Goal: Transaction & Acquisition: Book appointment/travel/reservation

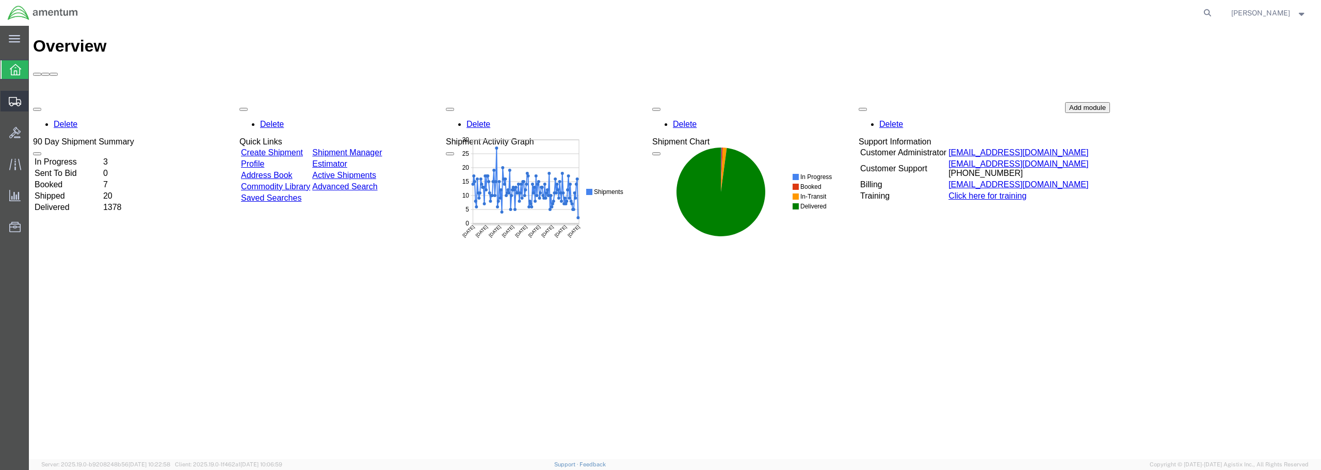
click at [0, 0] on span "Create from Template" at bounding box center [0, 0] width 0 height 0
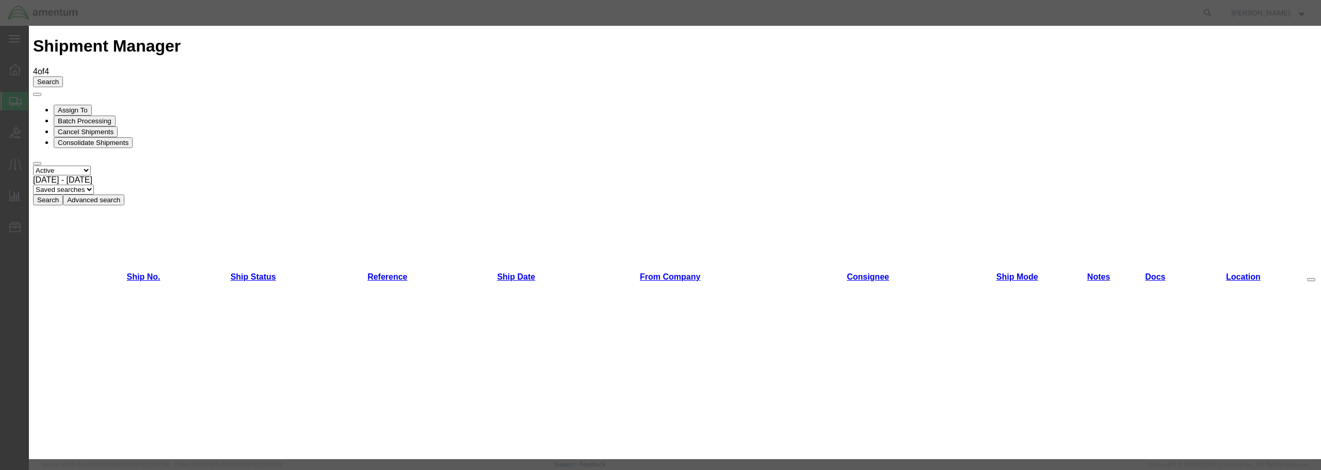
scroll to position [568, 0]
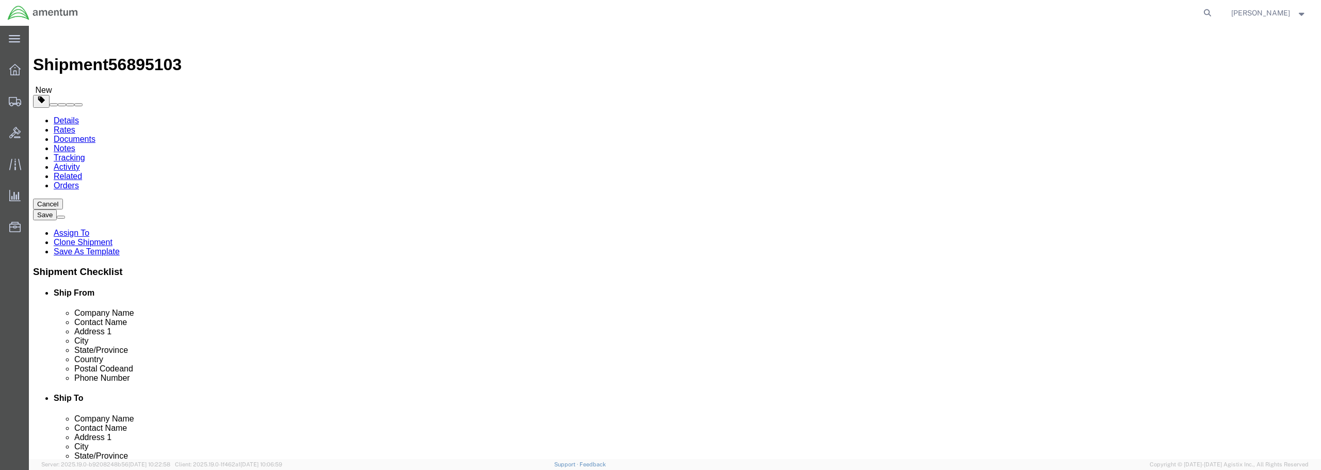
select select "49949"
select select
type input "dtm"
select select "49921"
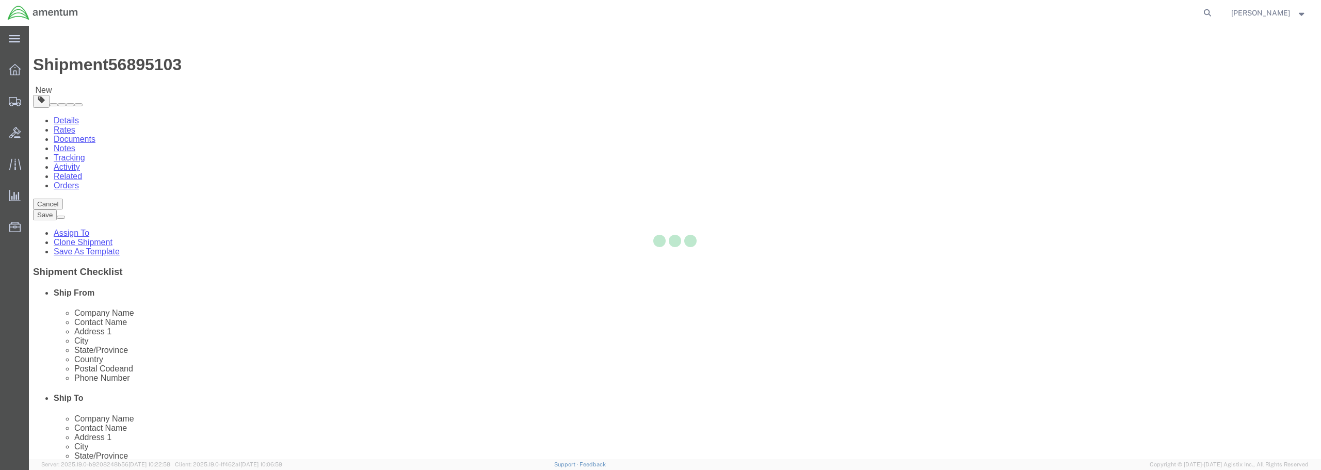
type input "Amentum Services, Inc"
type input "[PERSON_NAME]"
type input "[STREET_ADDRESS]"
type input "Building 1422"
type input "Selfridge"
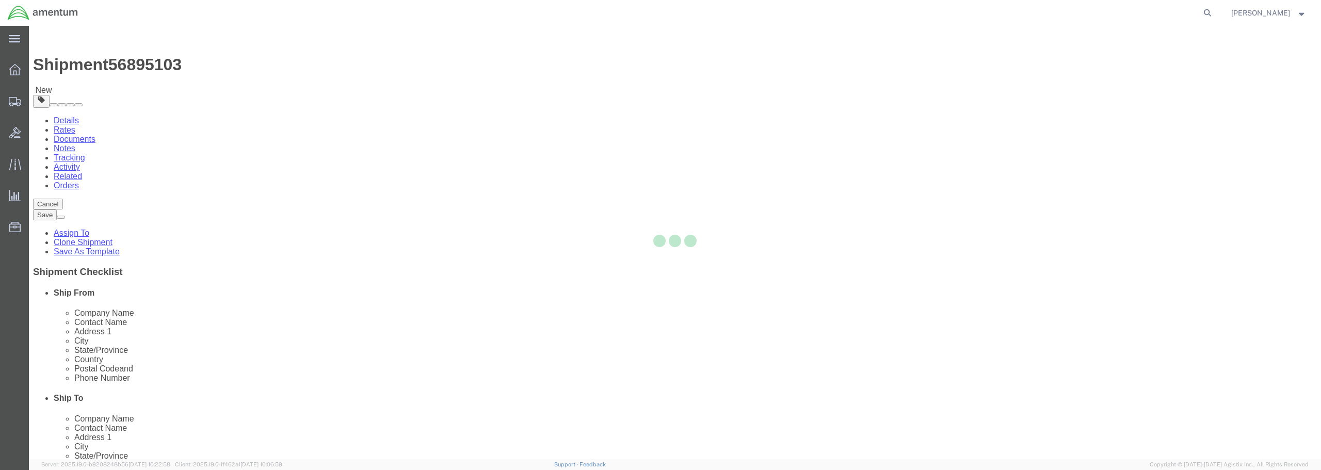
type input "48045"
type input "[PHONE_NUMBER]"
type input "[PERSON_NAME][EMAIL_ADDRESS][PERSON_NAME][DOMAIN_NAME]"
checkbox input "true"
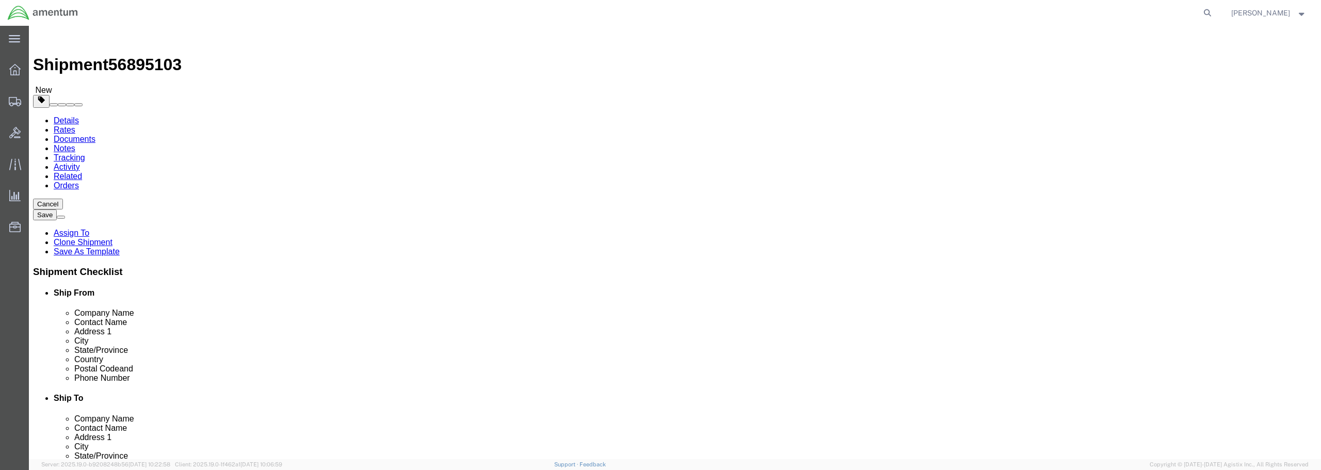
select select "MI"
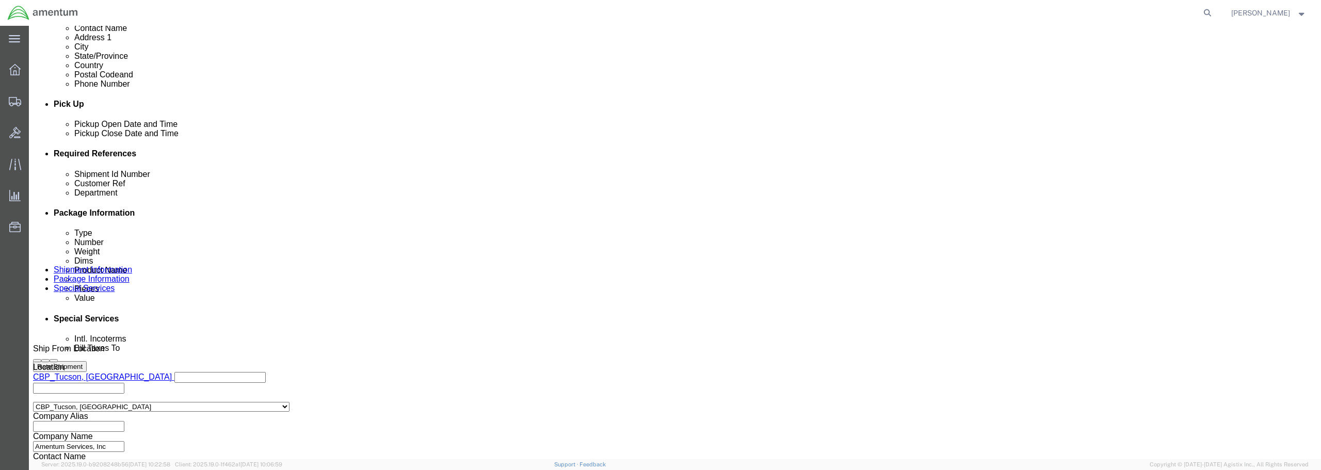
scroll to position [258, 0]
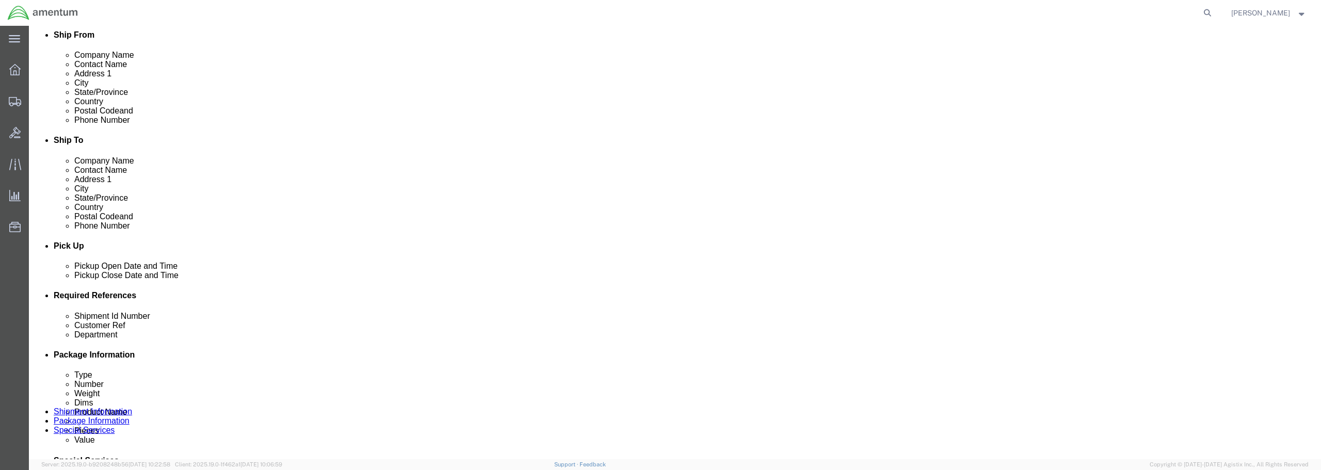
click div "[DATE] 11:28 AM"
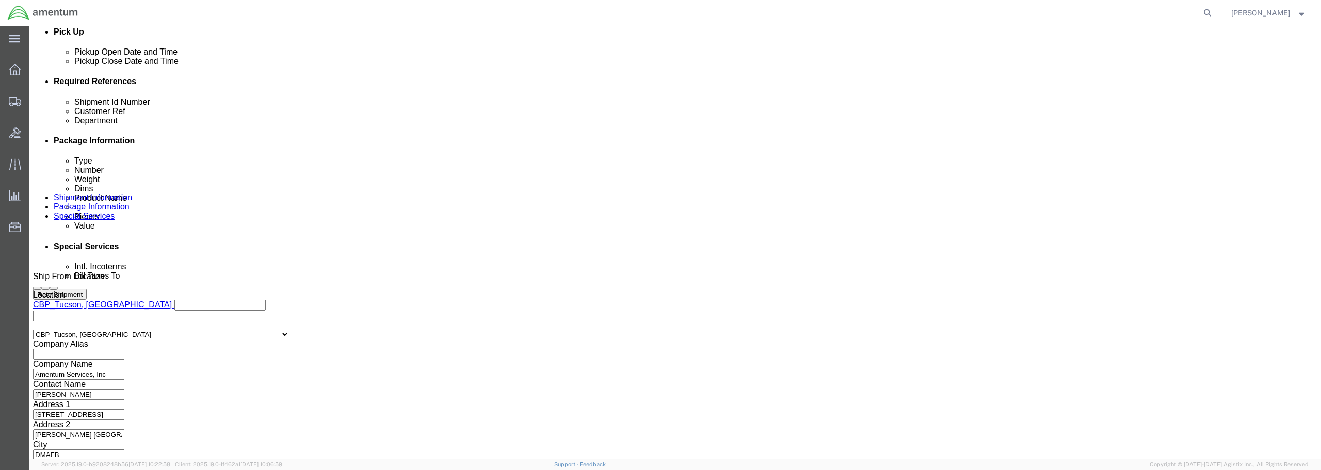
type input "12:28 AM"
click button "Apply"
click input "text"
drag, startPoint x: 622, startPoint y: 162, endPoint x: 536, endPoint y: 163, distance: 86.7
click div "Shipment Id Number HARDWARE FOR BEAM"
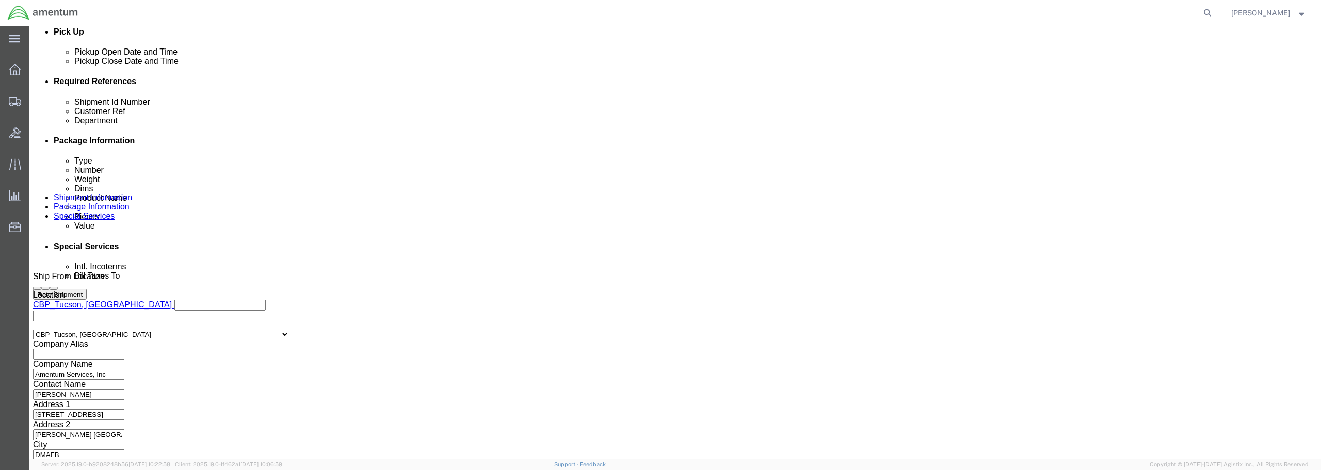
type input "HARDWARE FOR BEAM"
click div "Select Account Type Activity ID Airline Appointment Number ASN Batch Request # …"
paste input "HARDWARE FOR BEAM"
type input "HARDWARE FOR BEAM"
click button "Continue"
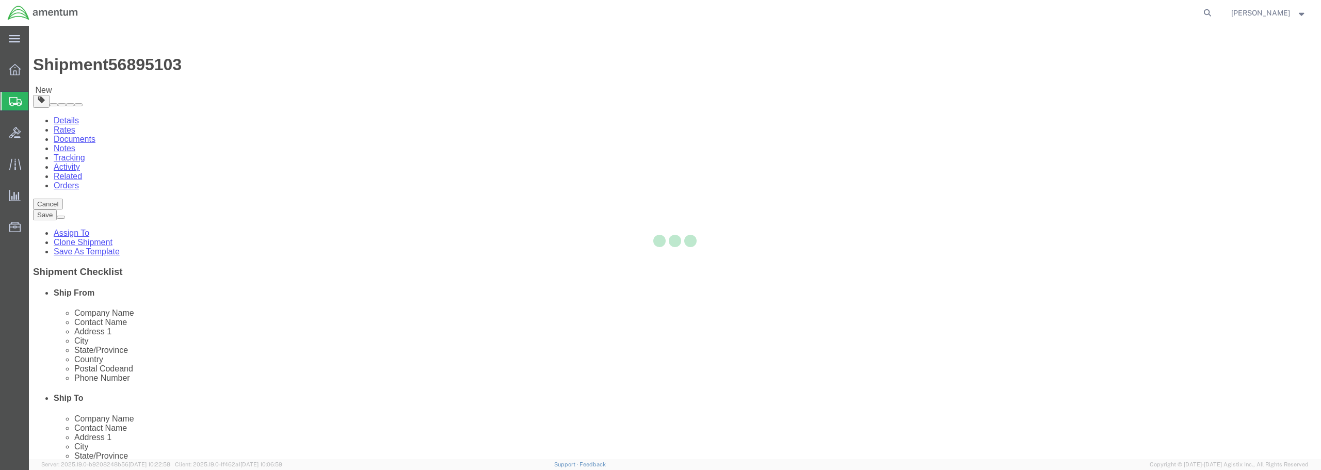
select select "CBOX"
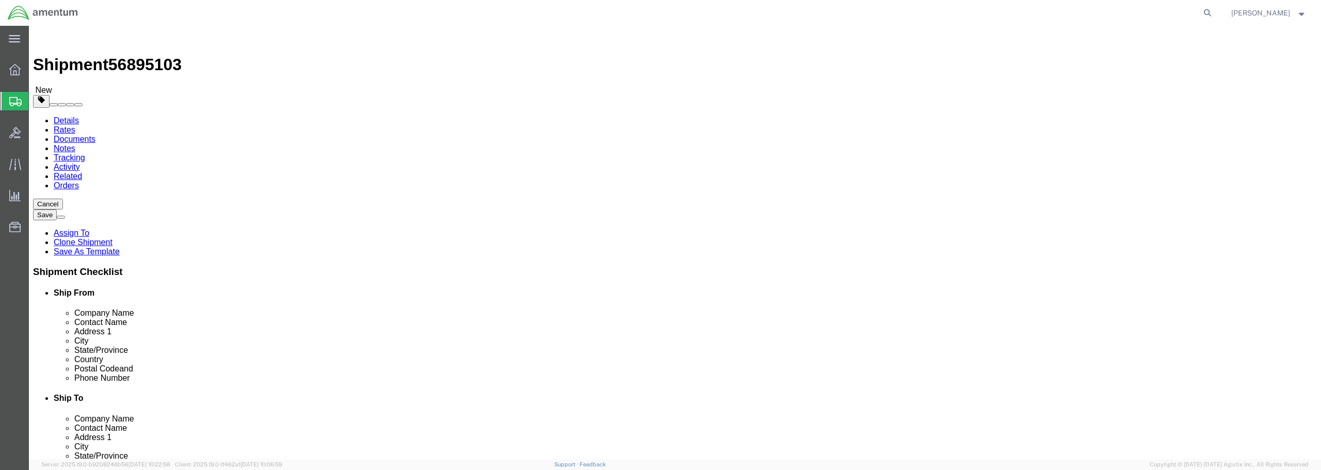
click select "Select BCK Boxes Bale(s) Basket(s) Bolt(s) Bottle(s) Buckets Bulk Bundle(s) Can…"
drag, startPoint x: 220, startPoint y: 223, endPoint x: 196, endPoint y: 223, distance: 23.7
click input "text"
type input "14"
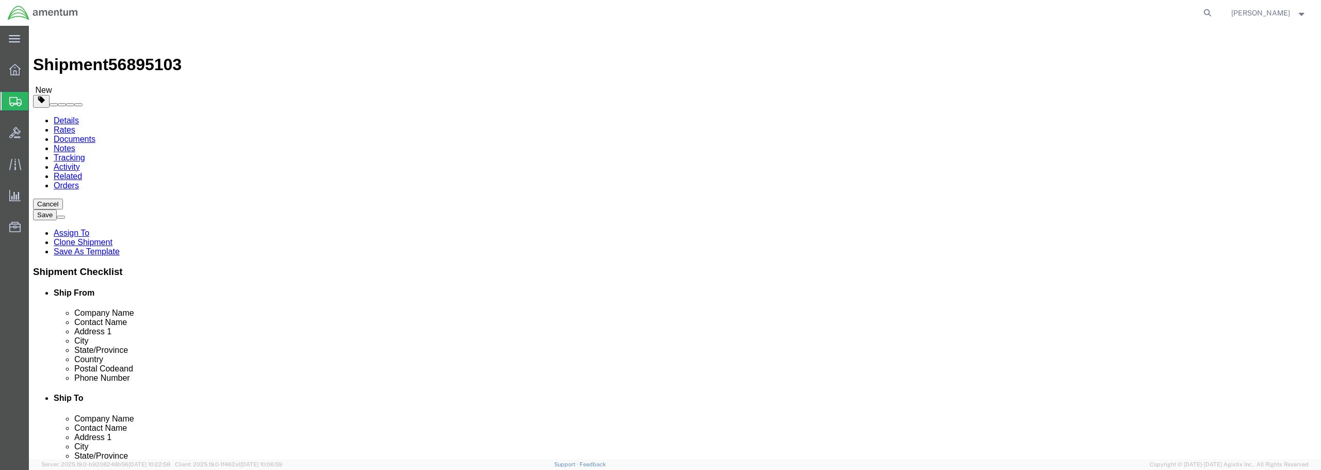
type input "12"
type input "3"
drag, startPoint x: 225, startPoint y: 244, endPoint x: 184, endPoint y: 237, distance: 41.2
click div "Weight 0.00 Select kgs lbs Ship. t°"
type input "1.00"
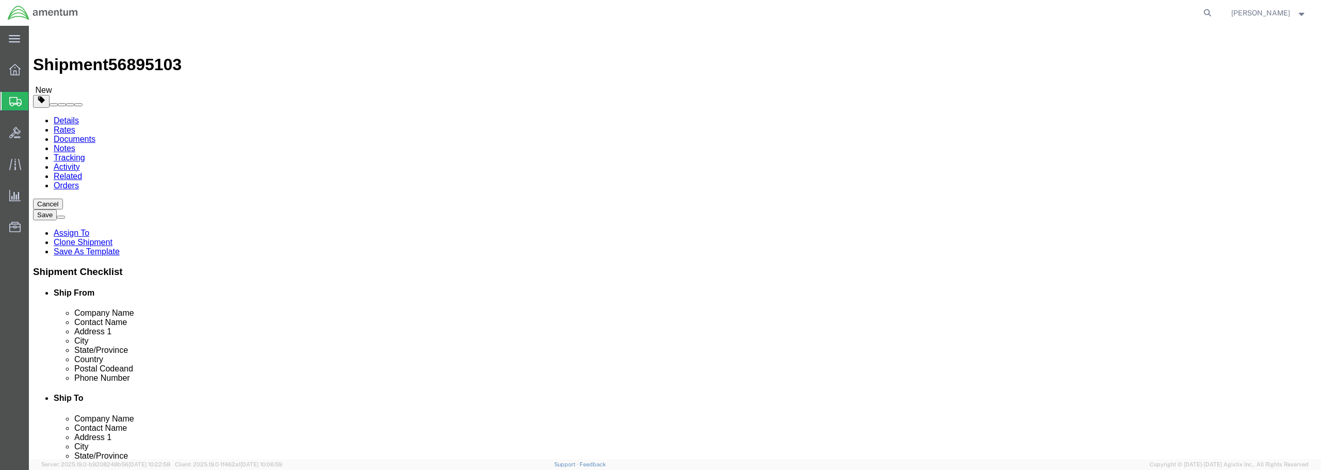
click link "Add Content"
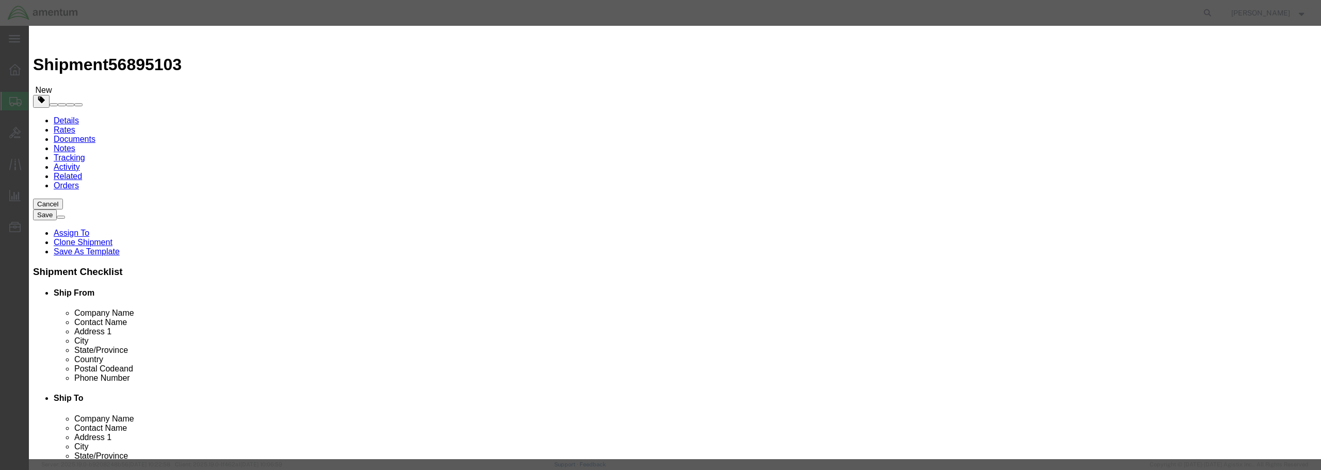
click input "text"
paste input "HARDWARE FOR BEAM"
type input "HARDWARE FOR BEAM"
drag, startPoint x: 478, startPoint y: 97, endPoint x: 462, endPoint y: 98, distance: 16.5
click div "0"
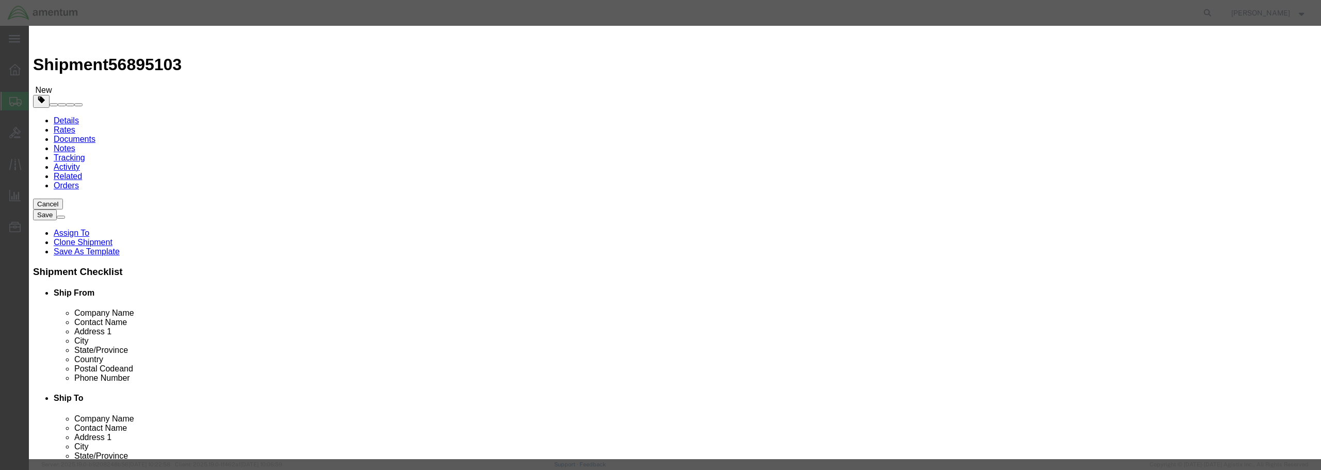
type input "20"
click input "text"
type input "50.00"
click select "Select 50 55 60 65 70 85 92.5 100 125 175 250 300 400"
select select "250"
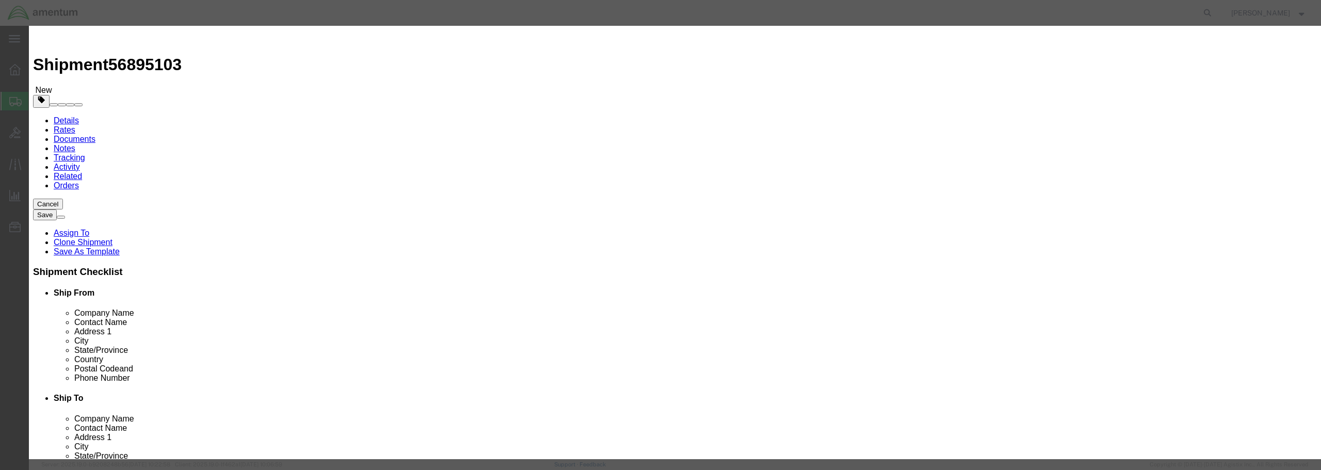
click select "Select 50 55 60 65 70 85 92.5 100 125 175 250 300 400"
click button "Save & Close"
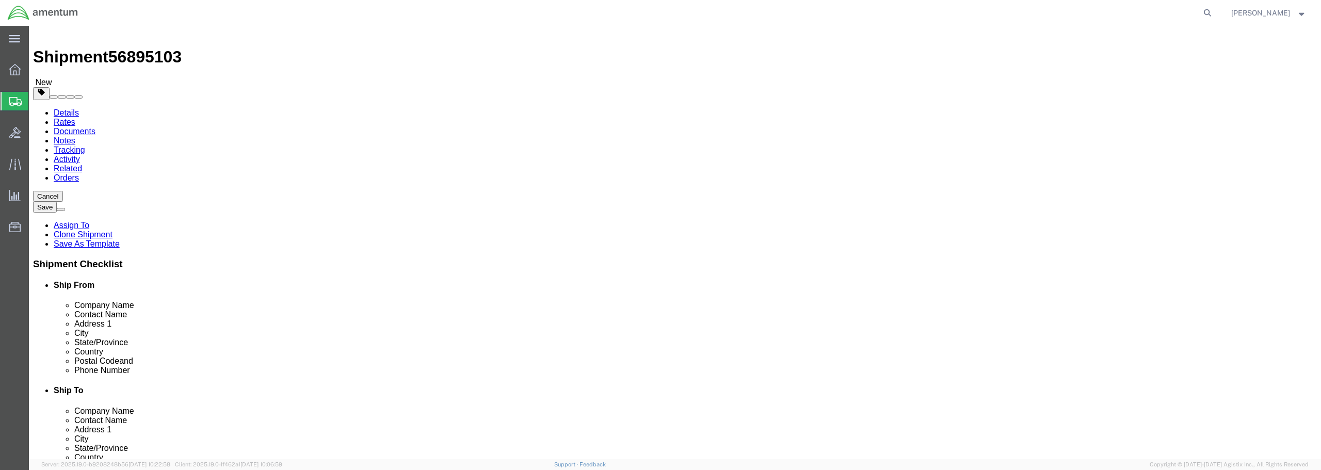
scroll to position [10, 0]
click button "Continue"
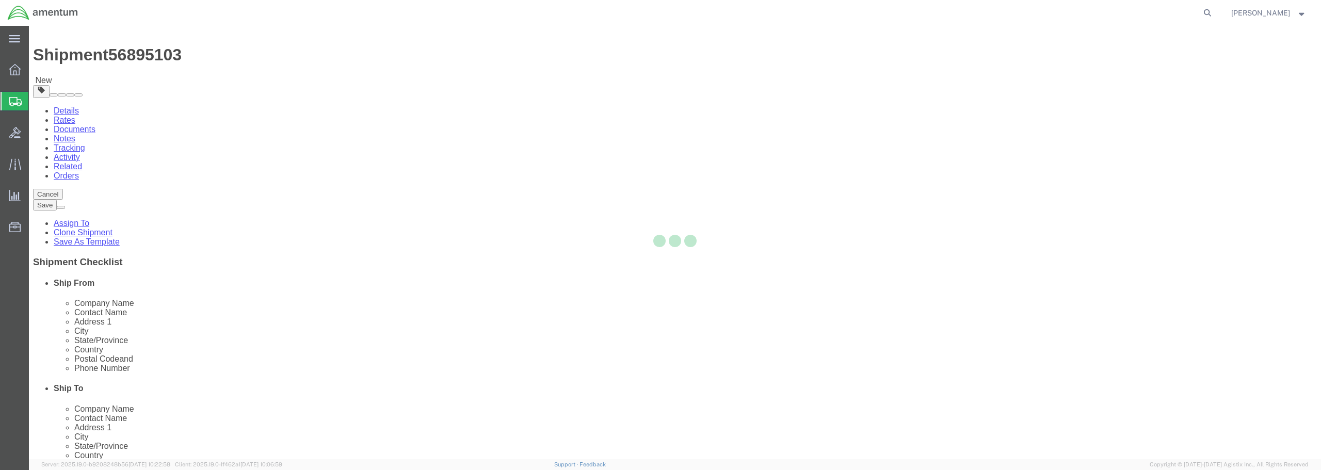
select select
select select "DEPARTMENT"
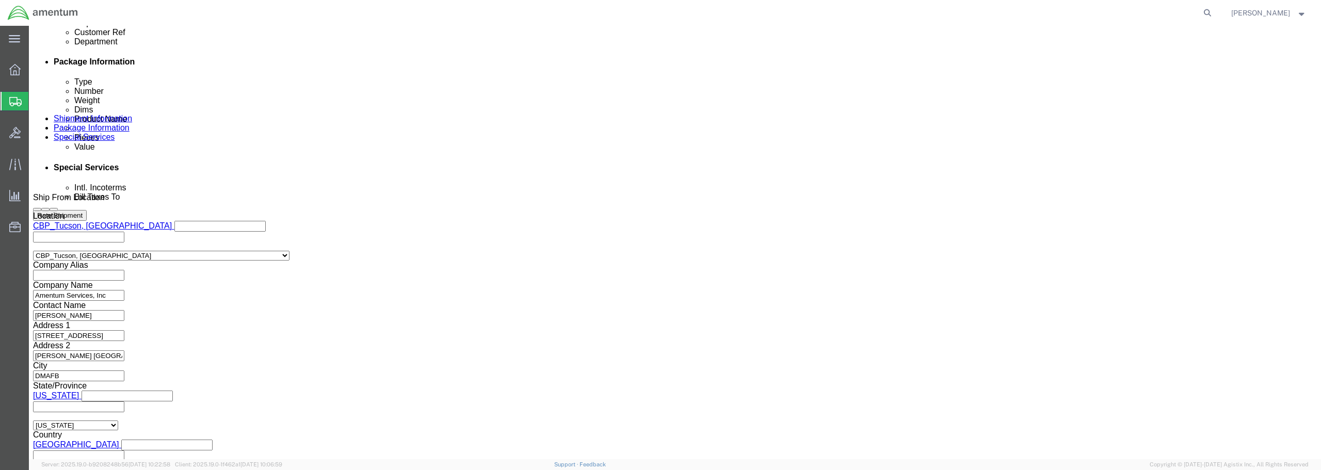
scroll to position [681, 0]
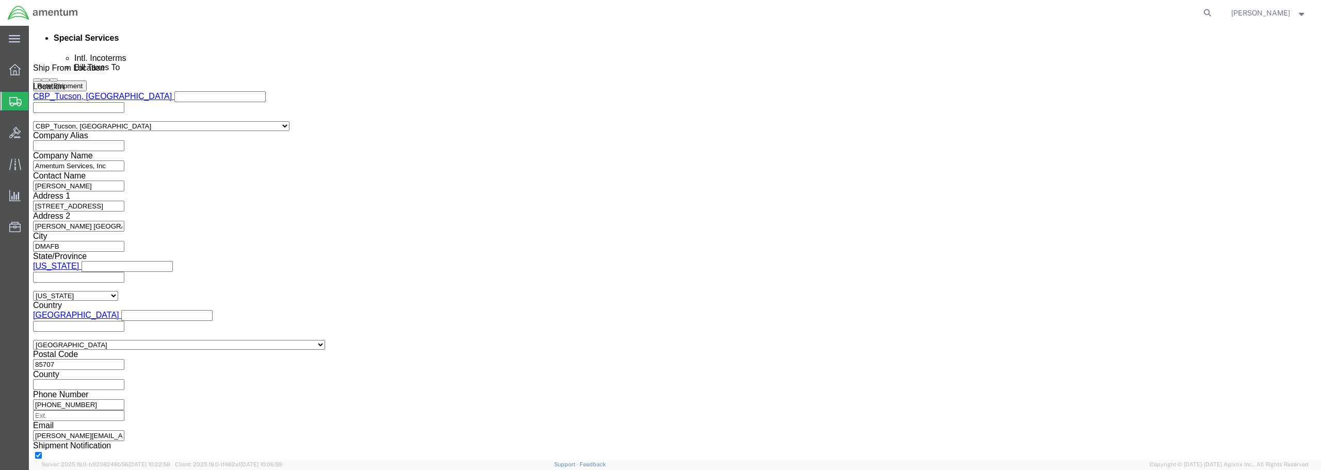
click button "Rate Shipment"
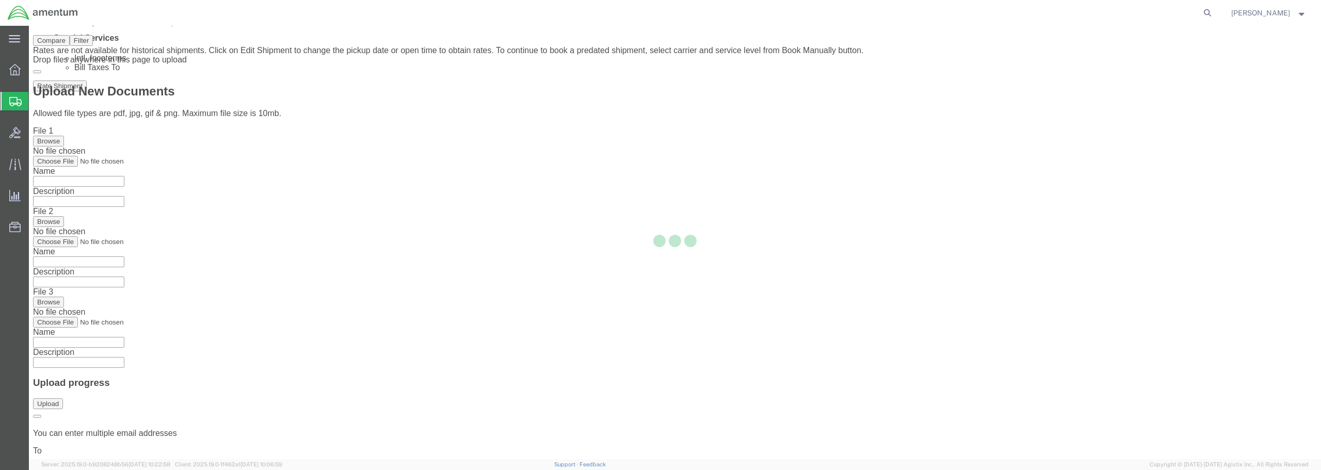
scroll to position [0, 0]
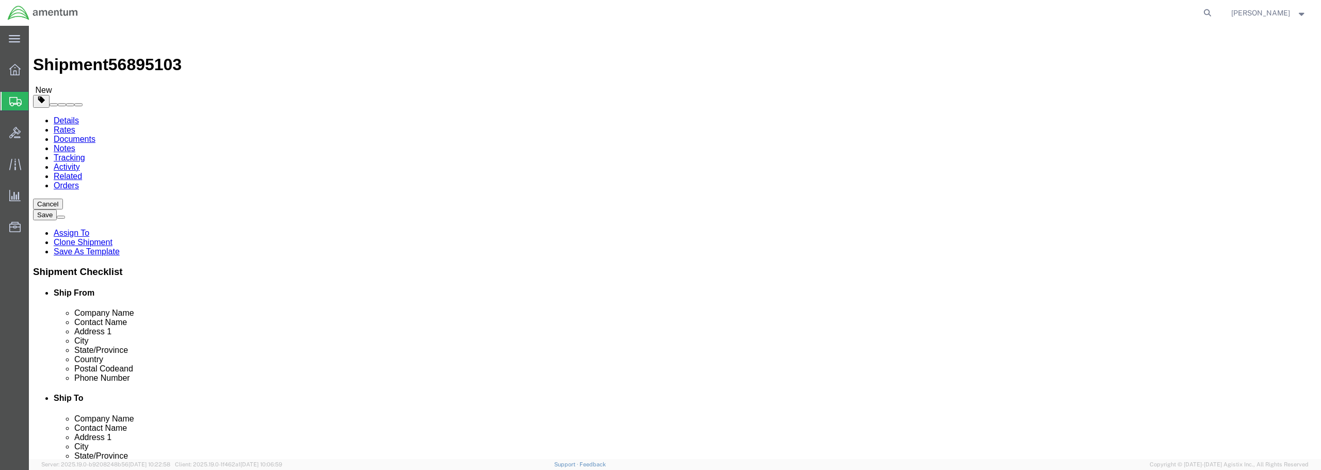
click at [62, 116] on link "Details" at bounding box center [66, 120] width 25 height 9
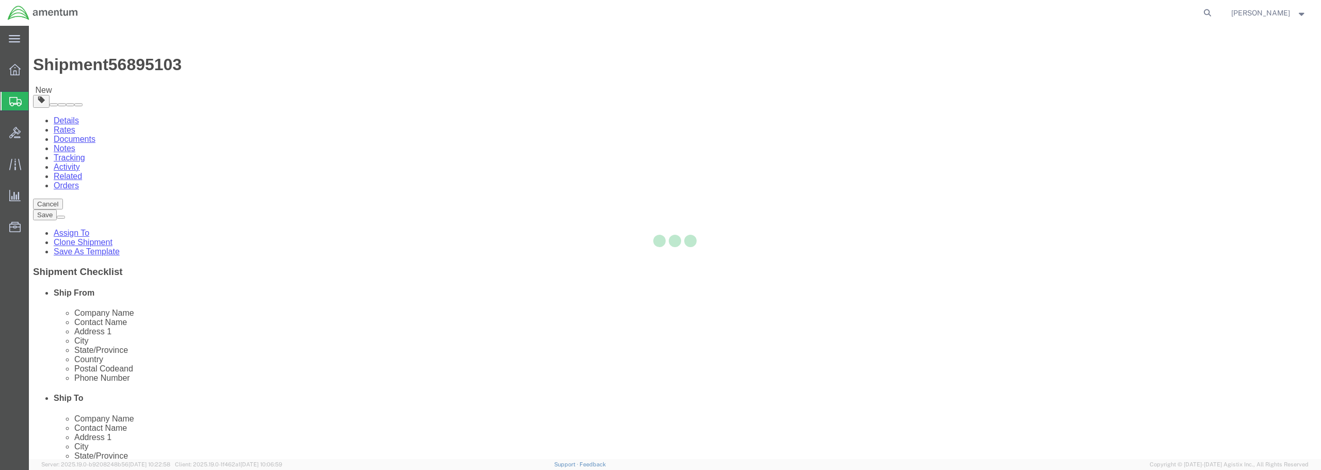
select select "49949"
select select "49921"
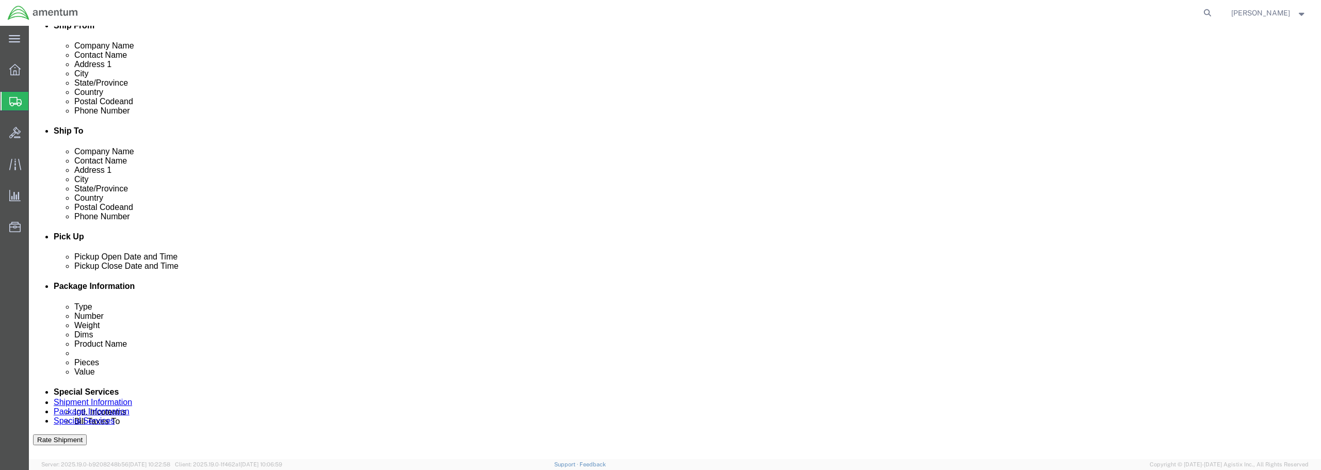
scroll to position [310, 0]
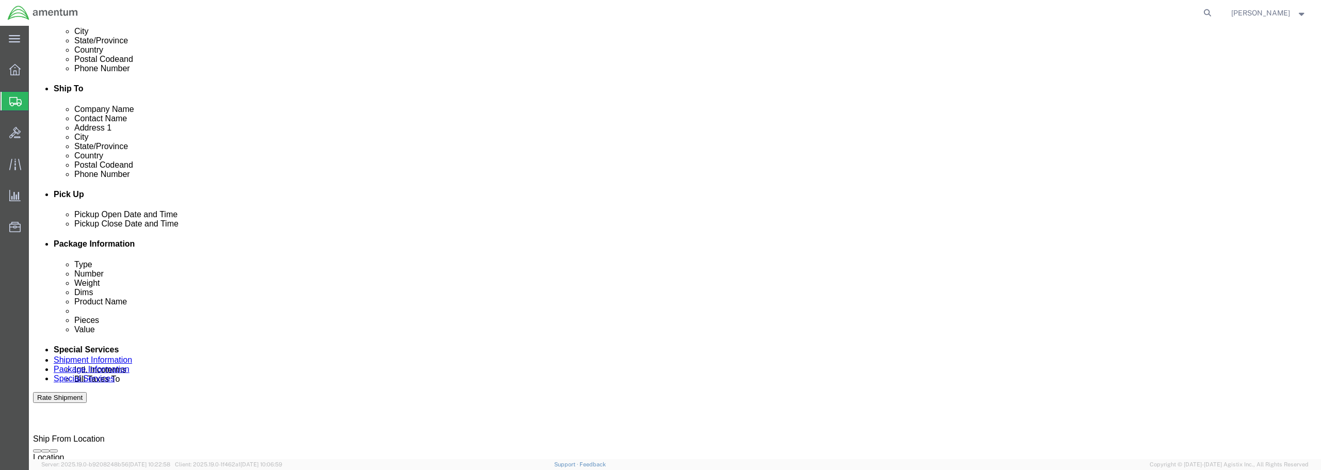
click div
click input "5:30 PM"
click input "8:30 PM"
type input "8:30 AM"
click button "Apply"
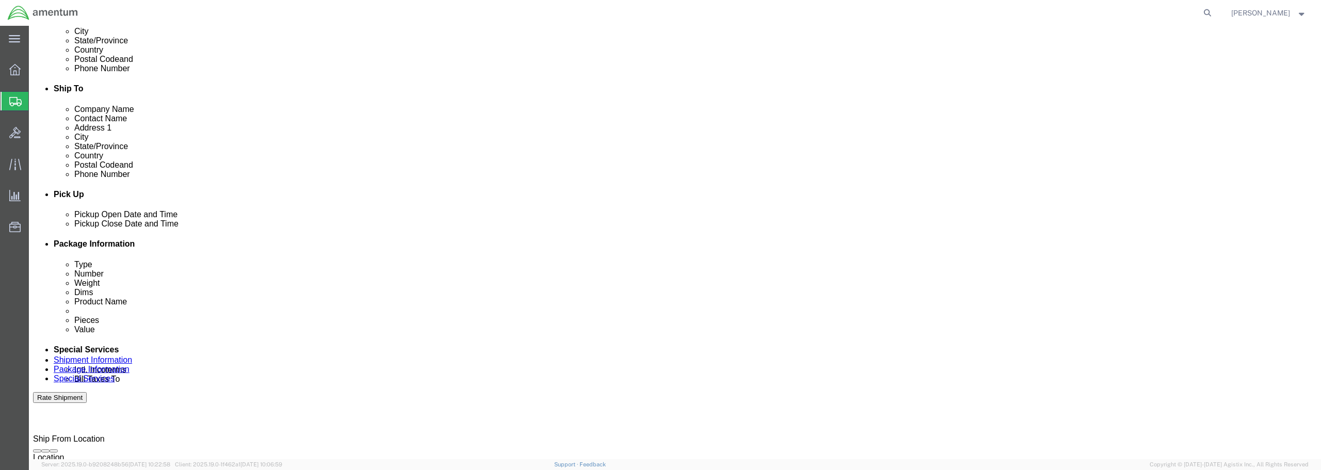
click div
click input "5:30 AM"
type input "5:30 PM"
click button "Apply"
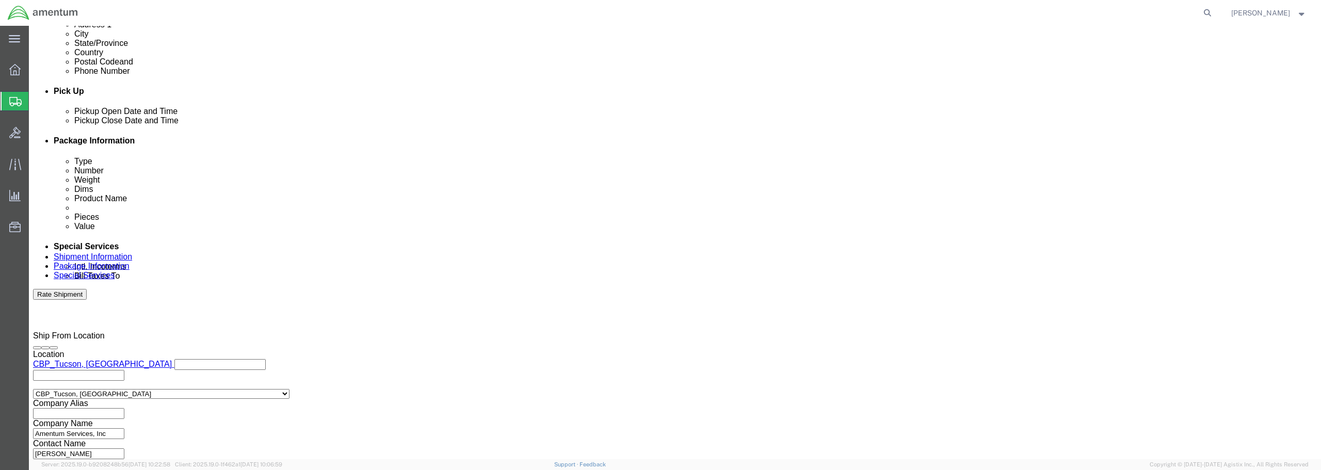
scroll to position [472, 0]
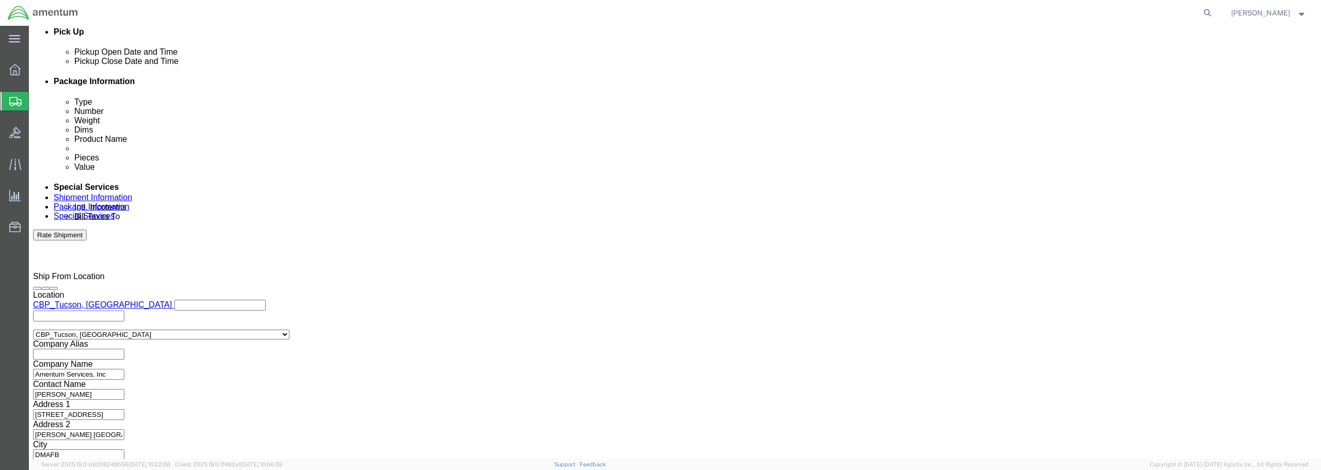
click button "Continue"
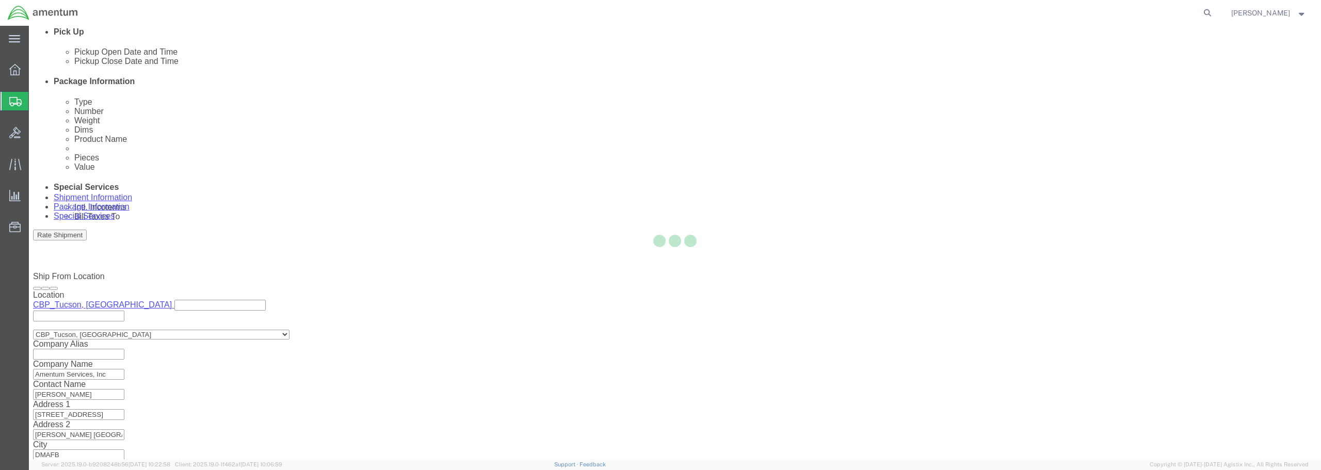
scroll to position [0, 0]
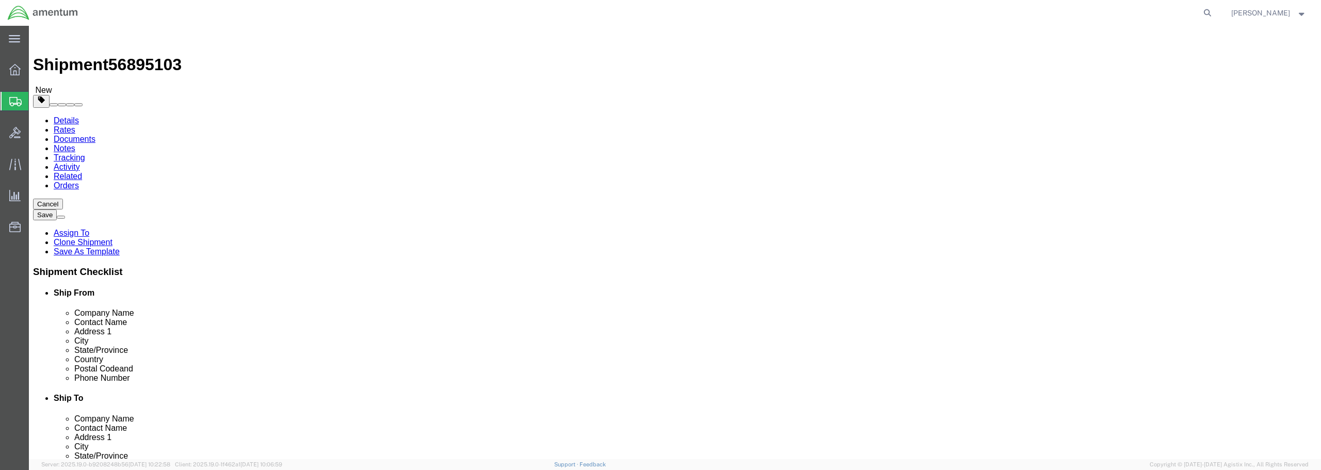
click button "Rate Shipment"
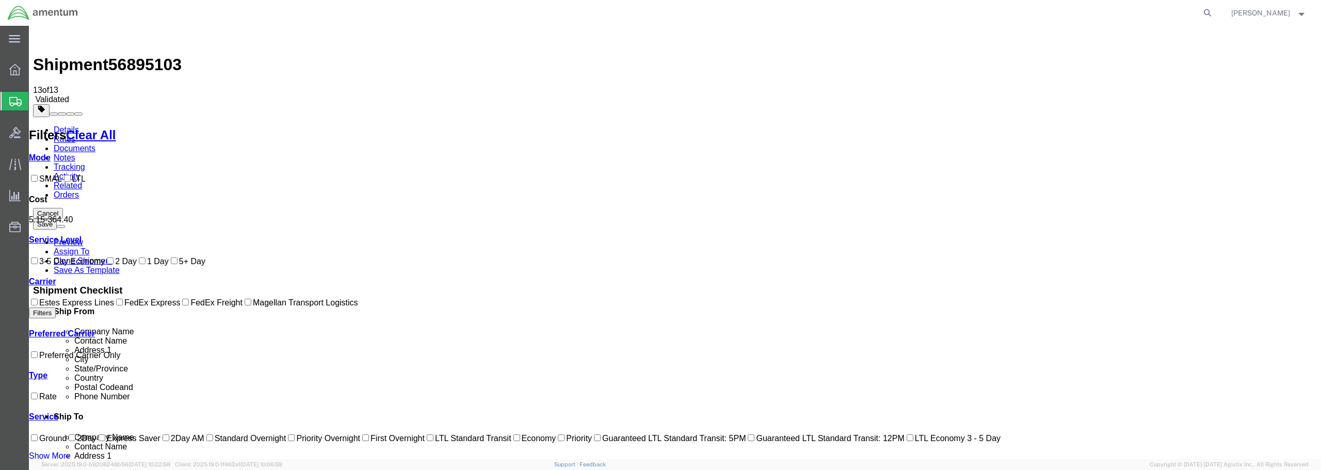
checkbox input "true"
